Goal: Information Seeking & Learning: Learn about a topic

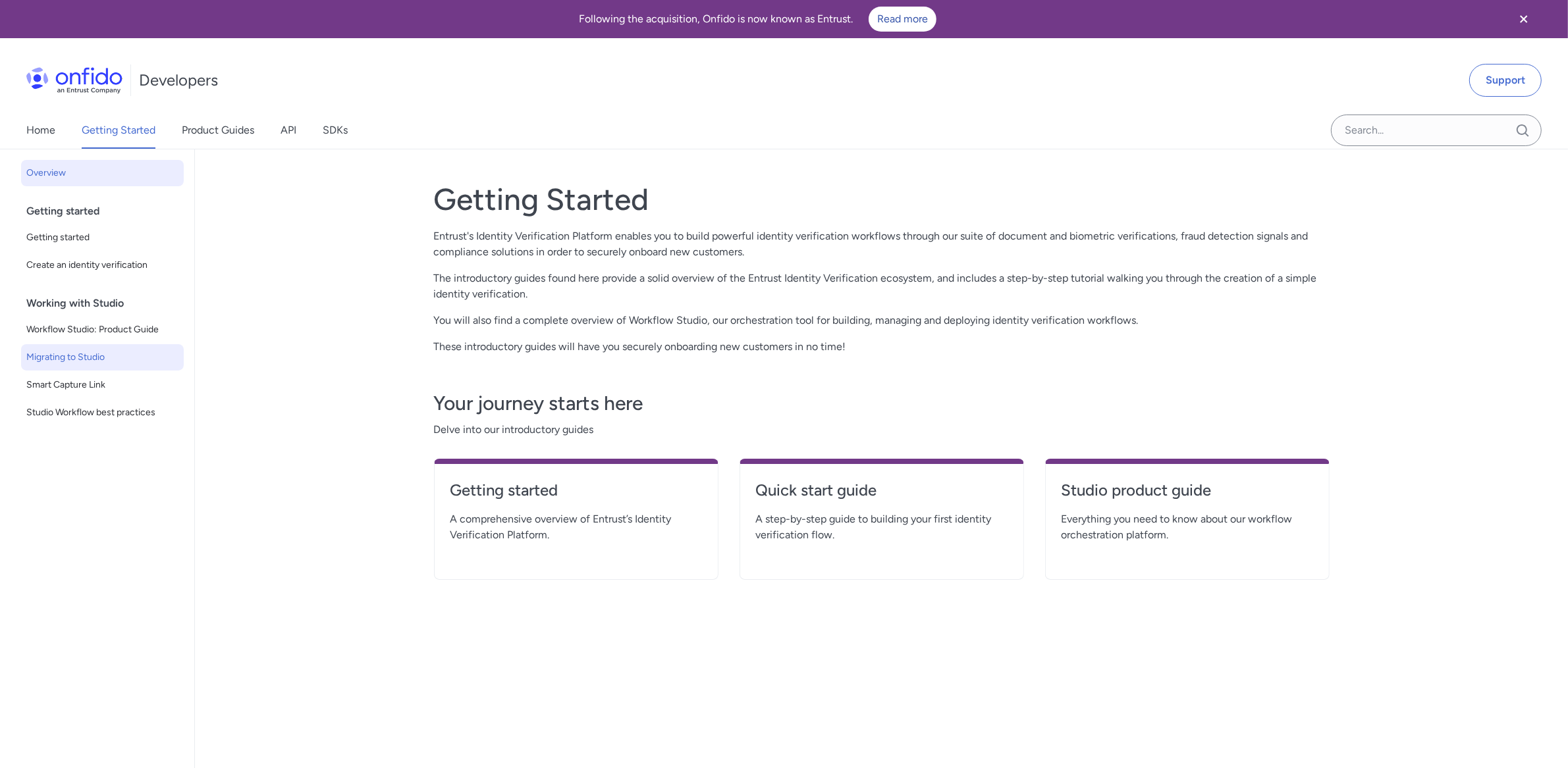
click at [80, 363] on span "Migrating to Studio" at bounding box center [102, 358] width 152 height 16
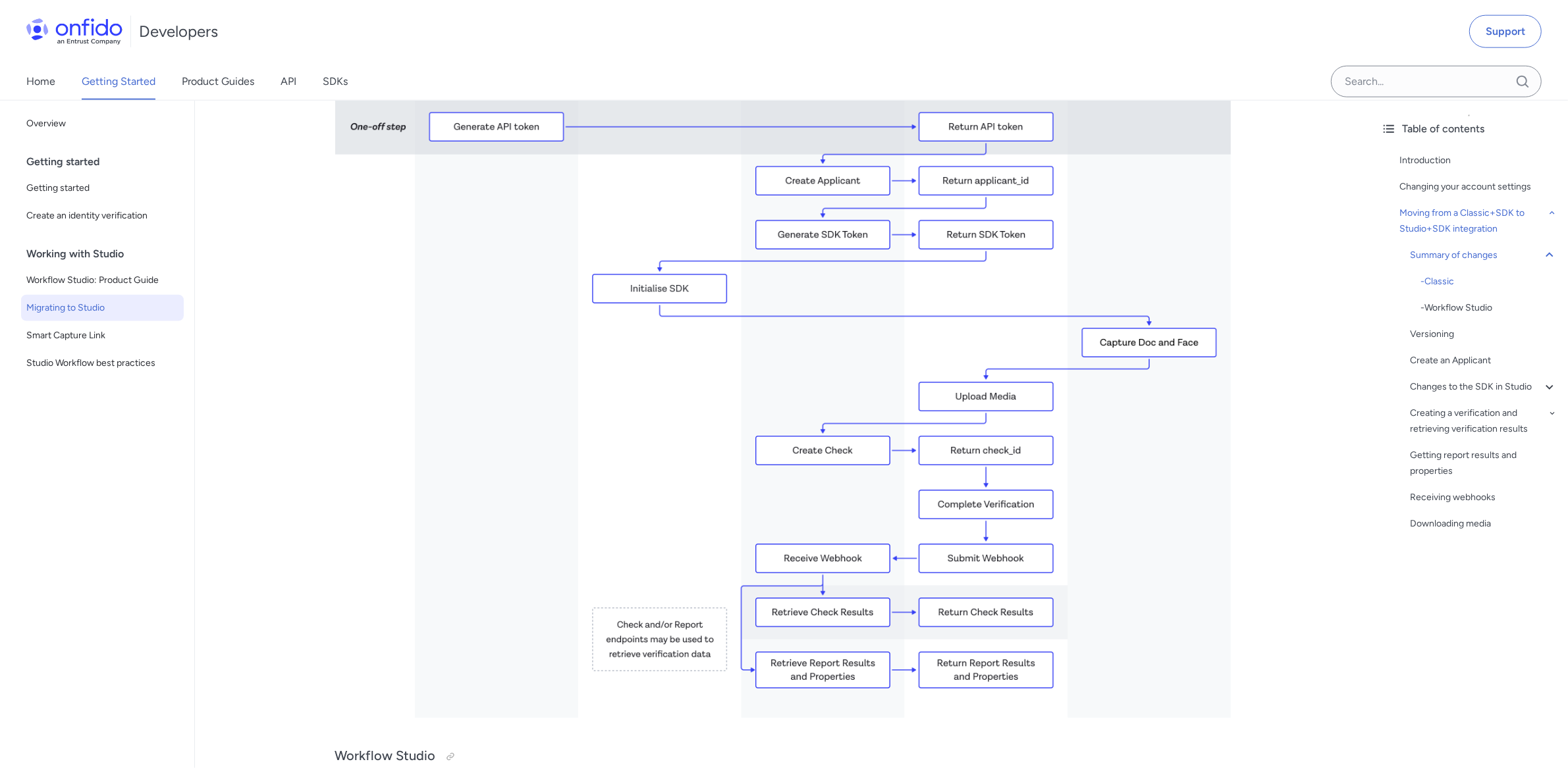
scroll to position [1860, 0]
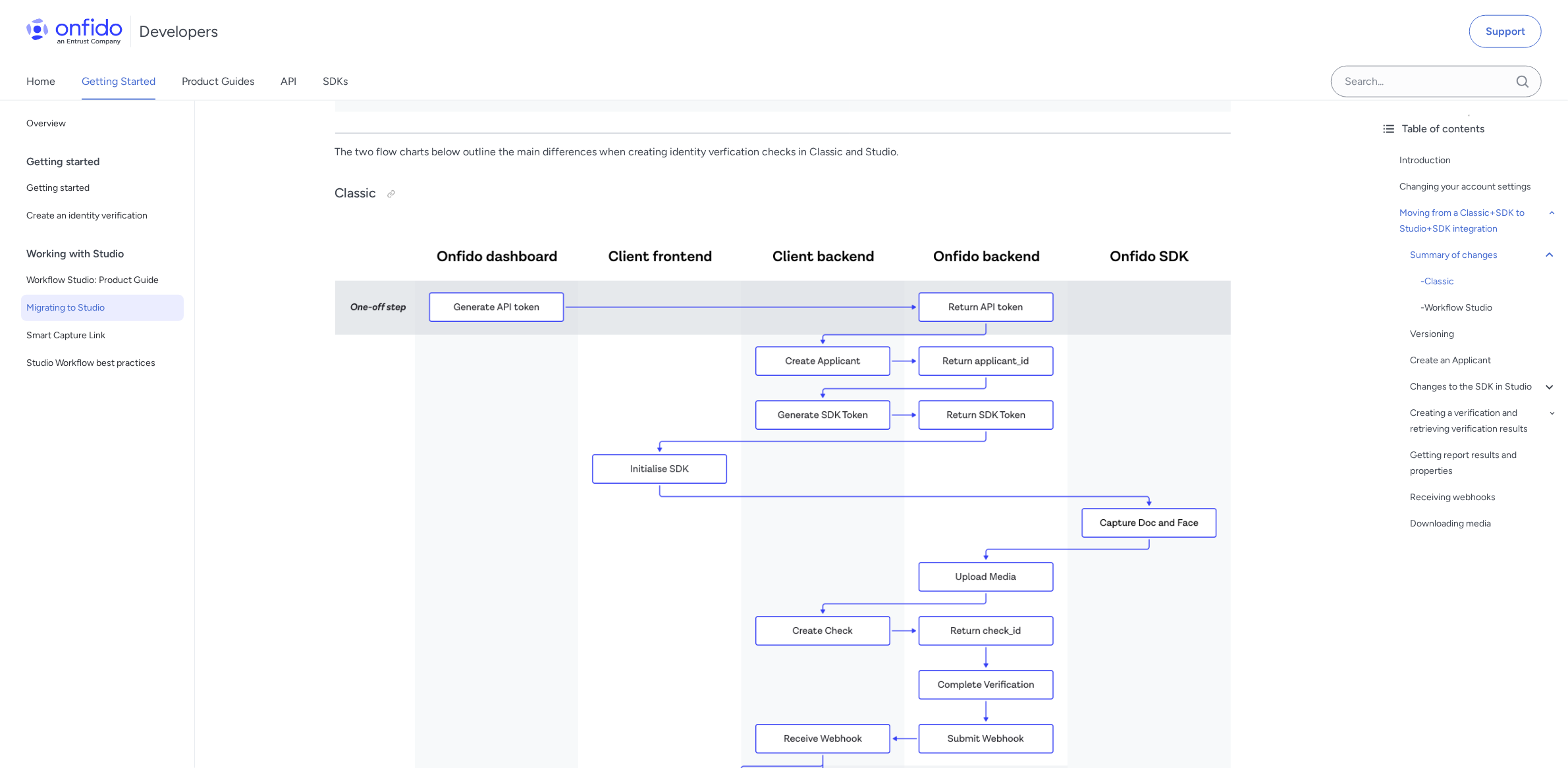
click at [496, 318] on img at bounding box center [783, 559] width 896 height 681
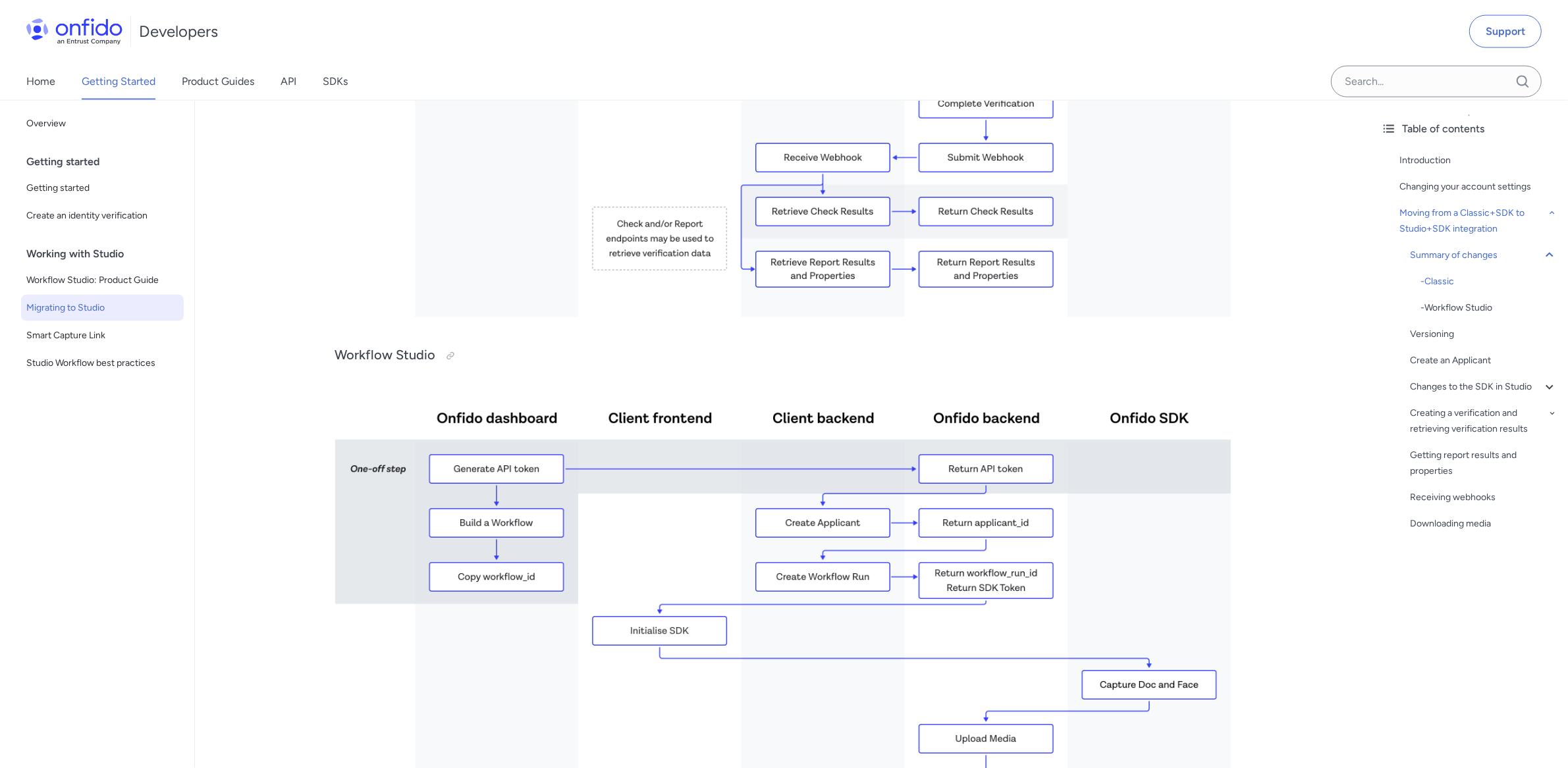
scroll to position [2543, 0]
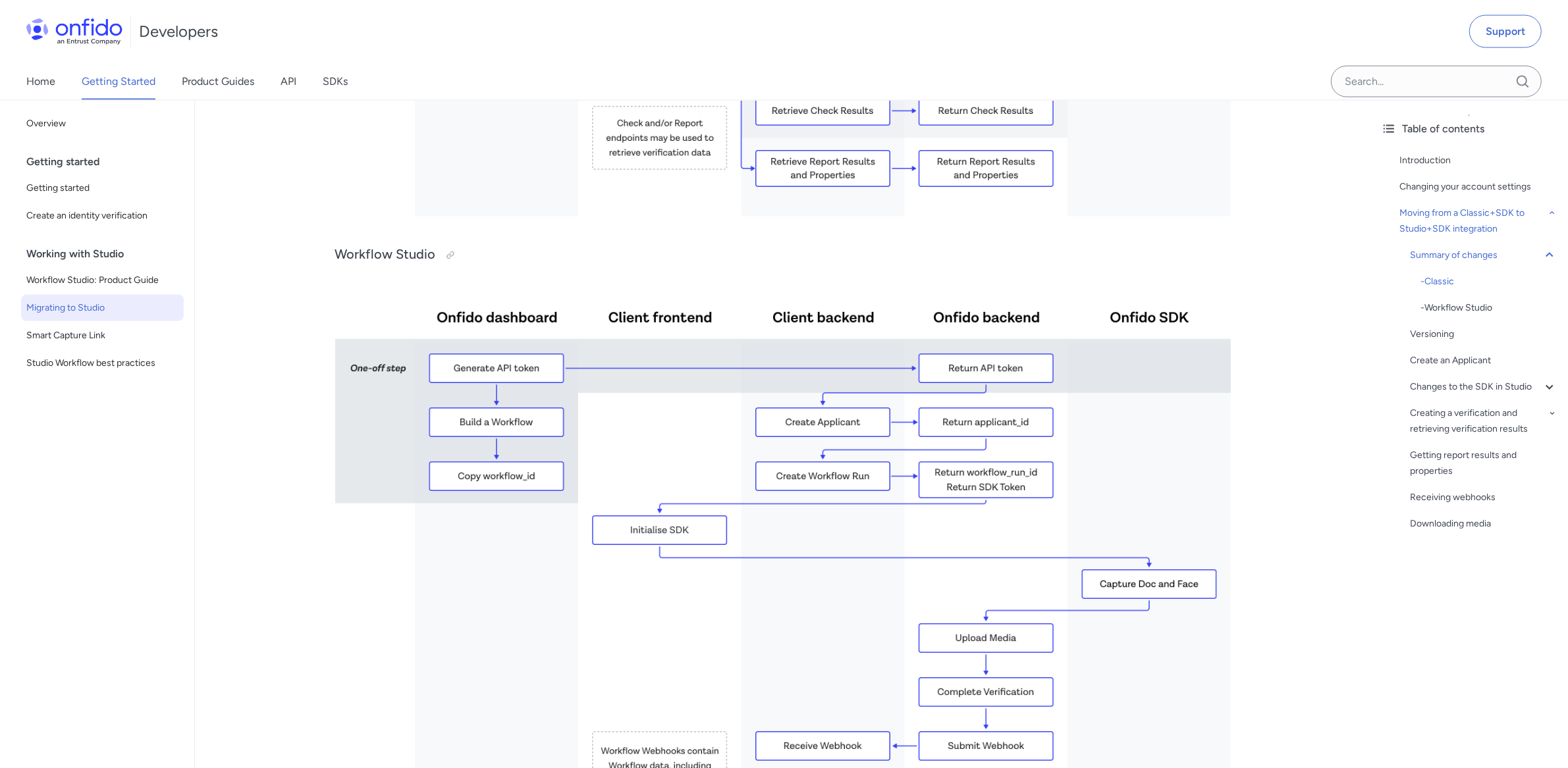
click at [490, 363] on img at bounding box center [783, 561] width 896 height 565
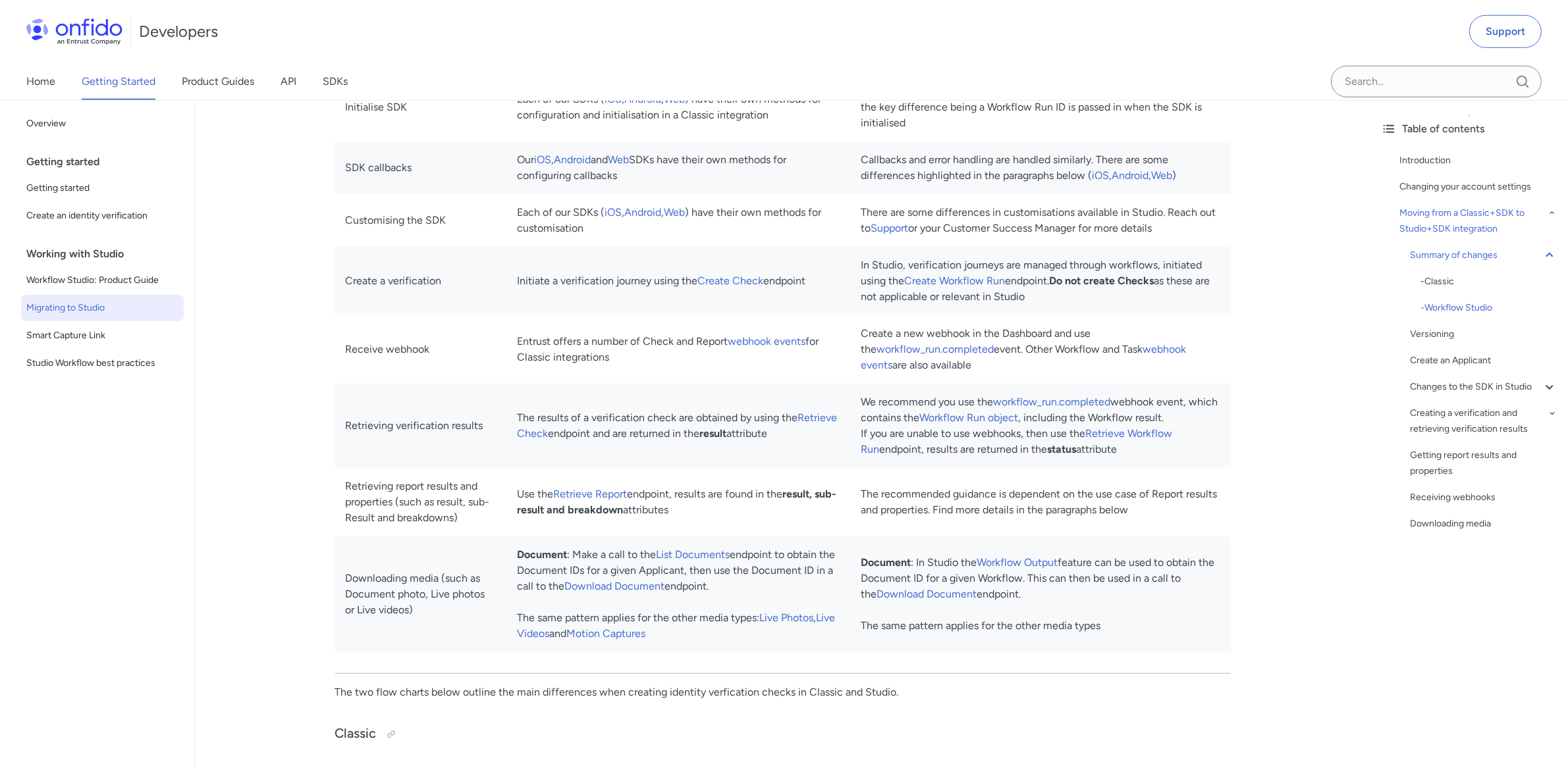
scroll to position [0, 0]
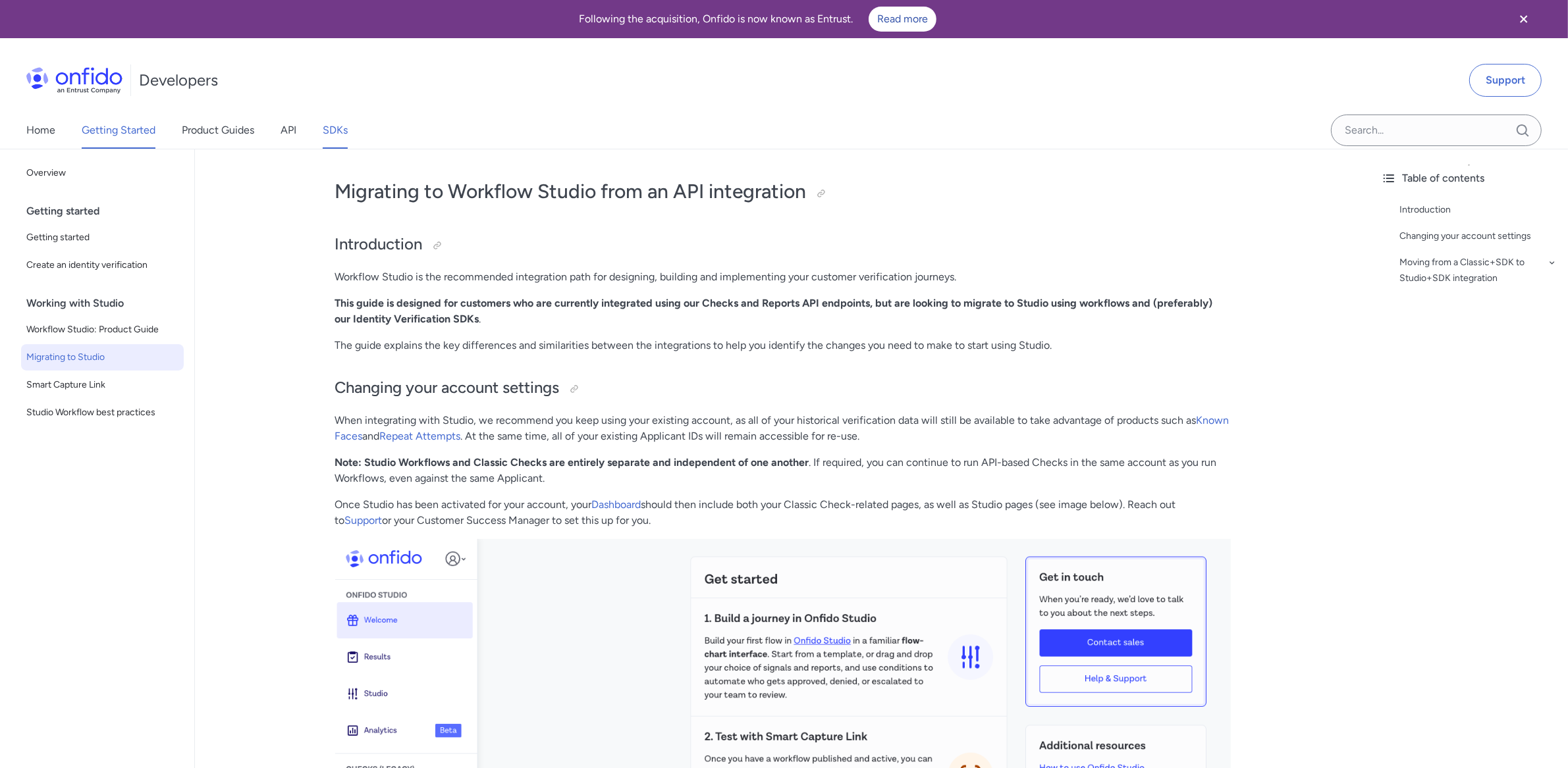
click at [334, 132] on link "SDKs" at bounding box center [335, 130] width 25 height 37
